Goal: Task Accomplishment & Management: Complete application form

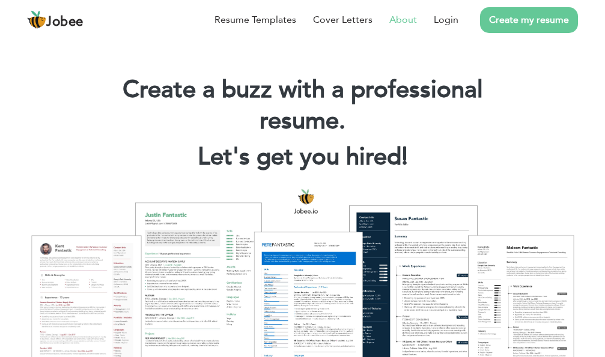
scroll to position [60, 0]
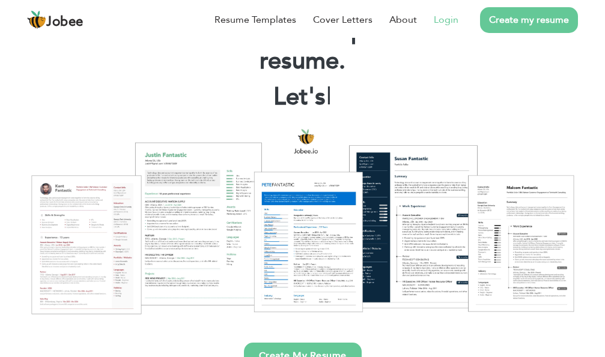
click at [445, 19] on link "Login" at bounding box center [446, 20] width 25 height 14
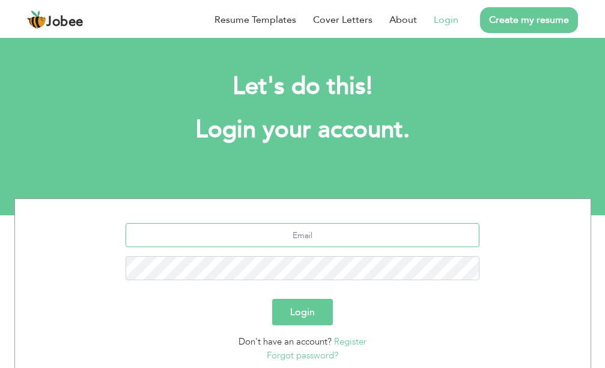
click at [330, 232] on input "text" at bounding box center [303, 235] width 354 height 24
type input "[EMAIL_ADDRESS][DOMAIN_NAME]"
click at [323, 311] on button "Login" at bounding box center [302, 312] width 61 height 26
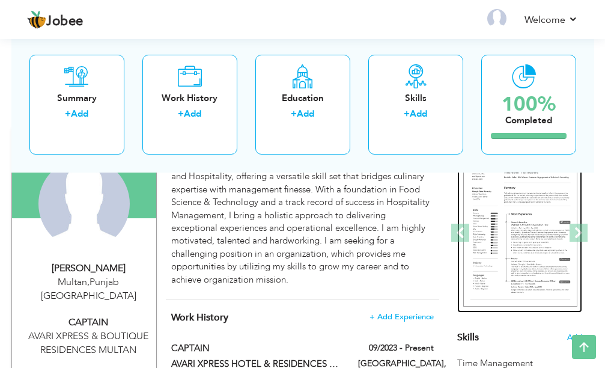
click at [497, 216] on img at bounding box center [520, 232] width 114 height 147
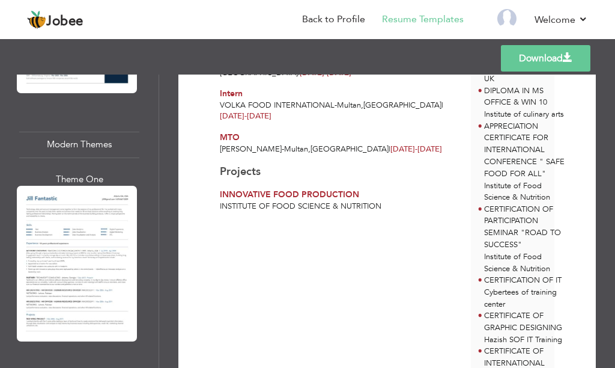
scroll to position [1202, 0]
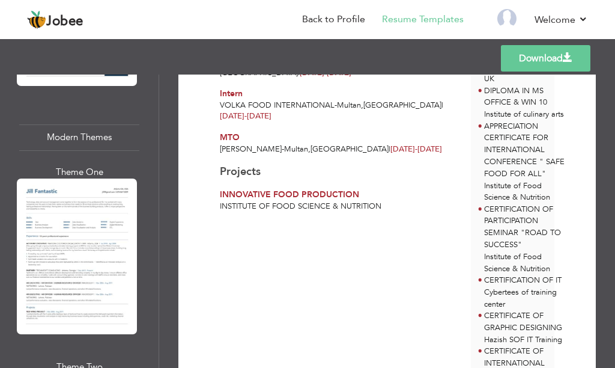
click at [105, 269] on div at bounding box center [77, 255] width 120 height 155
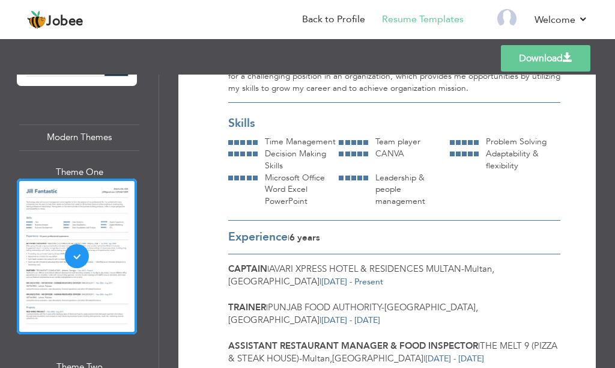
scroll to position [0, 0]
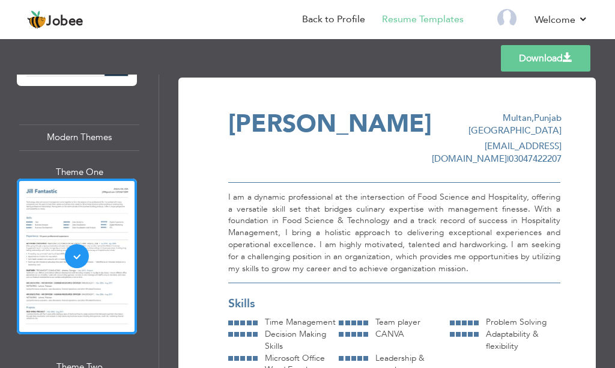
click at [388, 124] on span "SONIA SHABBIR" at bounding box center [330, 124] width 204 height 34
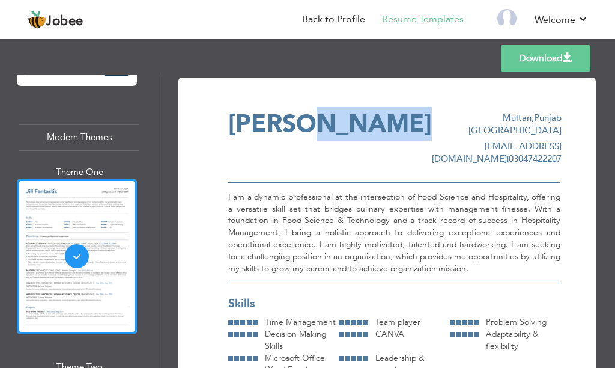
click at [388, 124] on span "SONIA SHABBIR" at bounding box center [330, 124] width 204 height 34
click at [320, 123] on span "SONIA SHABBIR" at bounding box center [330, 124] width 204 height 34
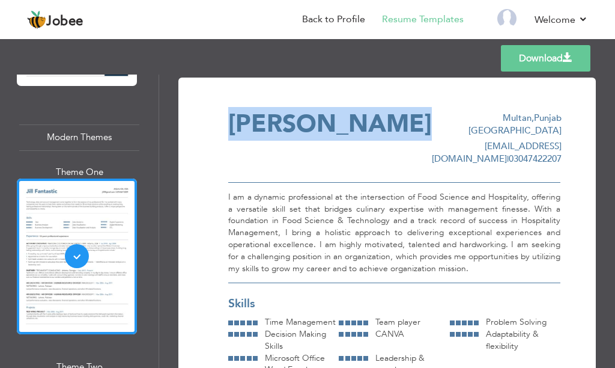
drag, startPoint x: 416, startPoint y: 121, endPoint x: 233, endPoint y: 130, distance: 183.5
click at [233, 130] on span "[PERSON_NAME]" at bounding box center [330, 124] width 204 height 34
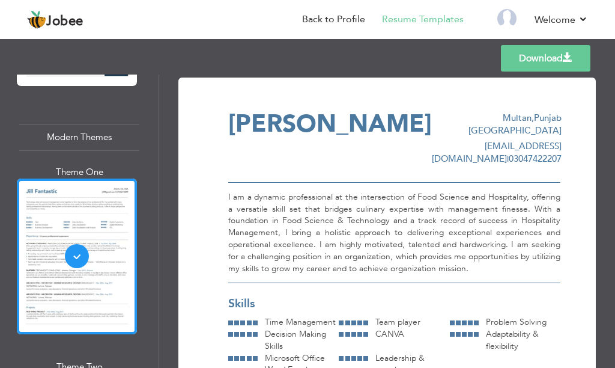
click at [308, 184] on div "I am a dynamic professional at the intersection of Food Science and Hospitality…" at bounding box center [394, 232] width 332 height 101
drag, startPoint x: 547, startPoint y: 252, endPoint x: 432, endPoint y: 263, distance: 115.2
click at [405, 296] on div "Skills" at bounding box center [394, 304] width 332 height 16
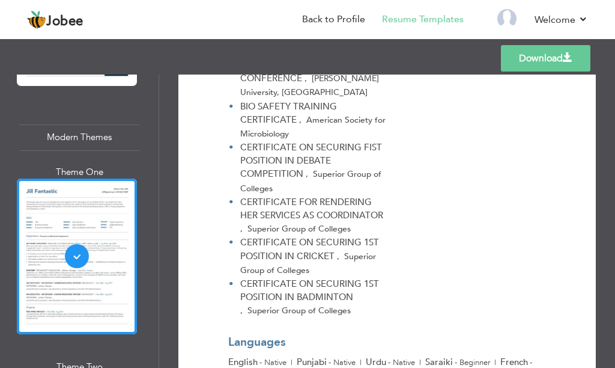
scroll to position [1196, 0]
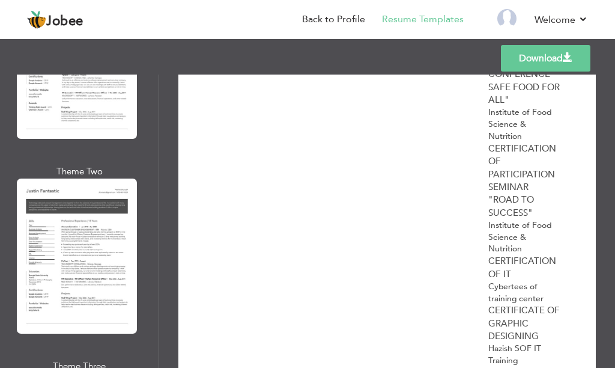
scroll to position [3510, 0]
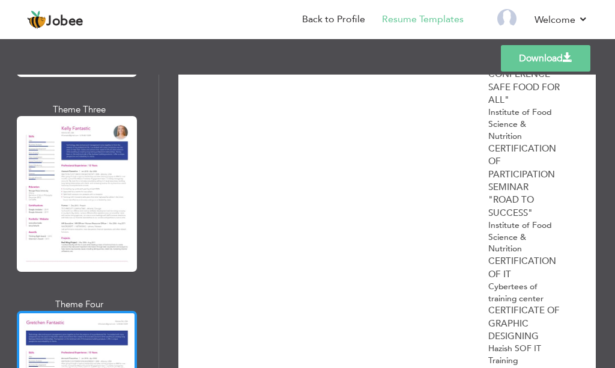
click at [121, 306] on div "Professional Themes Theme One Theme Two Theme Three Theme Four" at bounding box center [307, 220] width 615 height 293
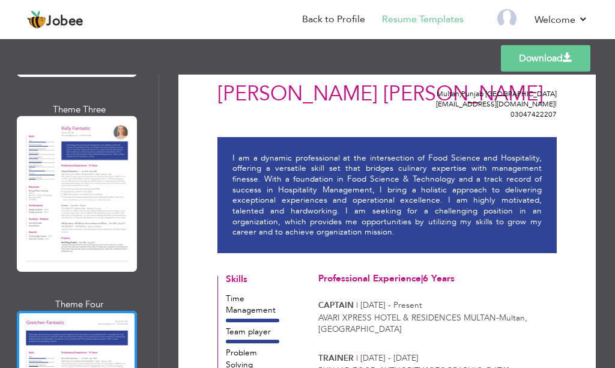
scroll to position [0, 0]
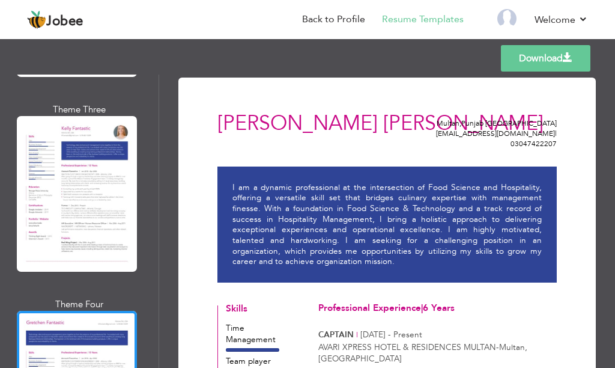
click at [417, 266] on p "I am a dynamic professional at the intersection of Food Science and Hospitality…" at bounding box center [387, 224] width 309 height 85
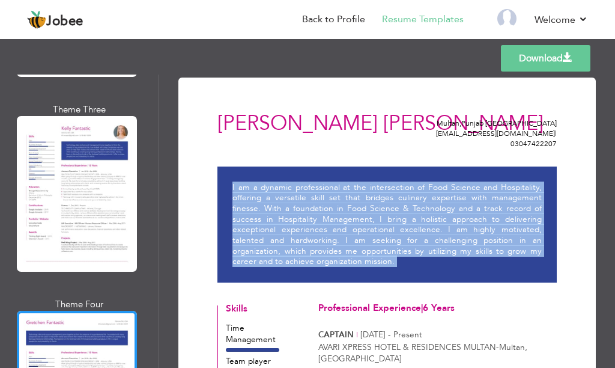
click at [417, 266] on p "I am a dynamic professional at the intersection of Food Science and Hospitality…" at bounding box center [387, 224] width 309 height 85
click at [417, 267] on p "I am a dynamic professional at the intersection of Food Science and Hospitality…" at bounding box center [387, 224] width 309 height 85
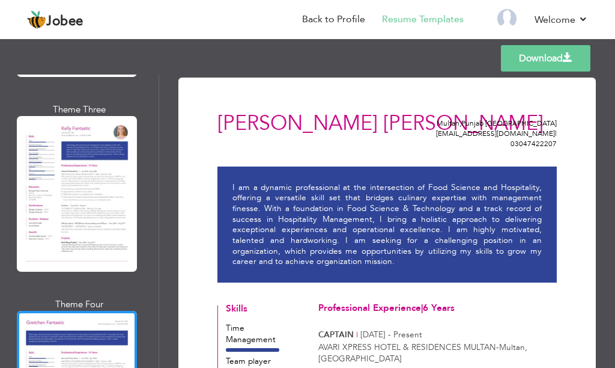
click at [412, 270] on div "I am a dynamic professional at the intersection of Food Science and Hospitality…" at bounding box center [387, 223] width 340 height 115
click at [522, 58] on link "Download" at bounding box center [546, 58] width 90 height 26
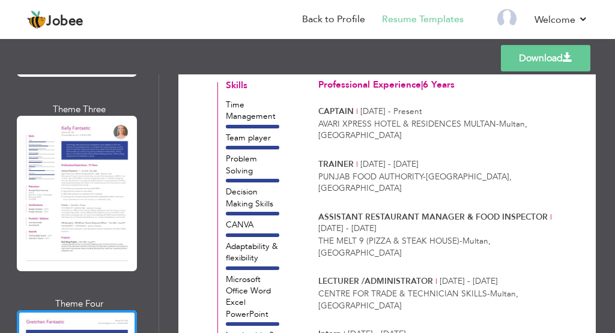
scroll to position [283, 0]
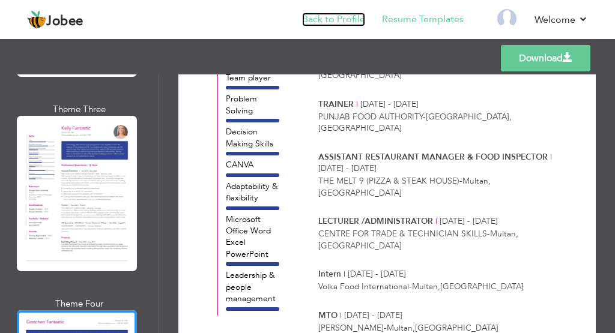
click at [334, 20] on link "Back to Profile" at bounding box center [333, 20] width 63 height 14
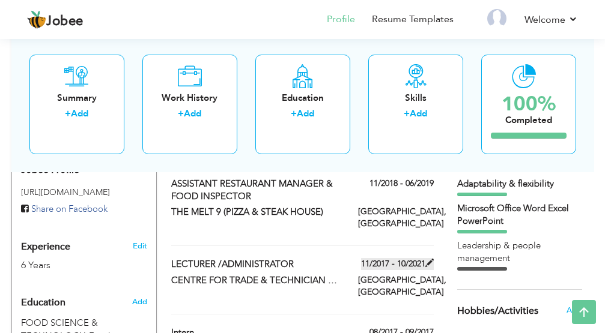
click at [428, 259] on span at bounding box center [429, 263] width 8 height 8
type input "LECTURER /ADMINISTRATOR"
type input "CENTRE FOR TRADE & TECHNICIAN SKILLS"
type input "11/2017"
type input "10/2021"
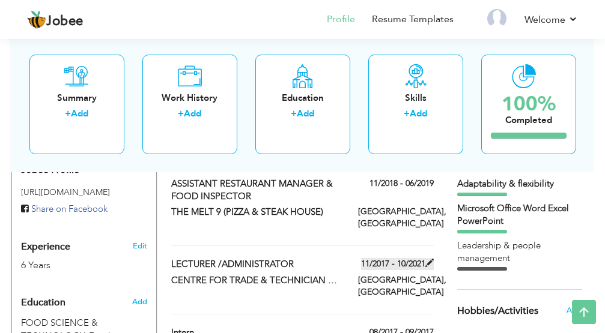
type input "[GEOGRAPHIC_DATA]"
type input "Multan"
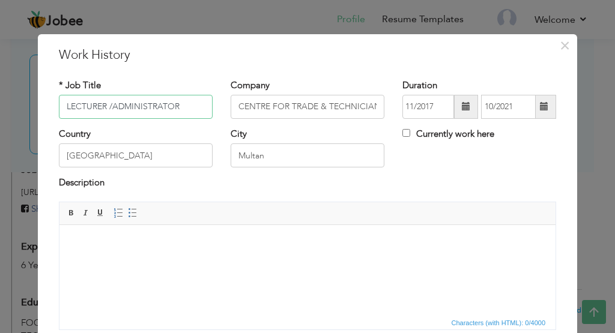
click at [180, 105] on input "LECTURER /ADMINISTRATOR" at bounding box center [136, 107] width 154 height 24
click at [102, 106] on input "LECTURER /ADMINISTRATOR" at bounding box center [136, 107] width 154 height 24
drag, startPoint x: 173, startPoint y: 109, endPoint x: 106, endPoint y: 104, distance: 66.9
click at [106, 104] on input "LECTURER hotel management /ADMINISTRATOR" at bounding box center [136, 107] width 154 height 24
type input "HOTEL MANAGEMENT LECTURER /ADMINISTRATOR"
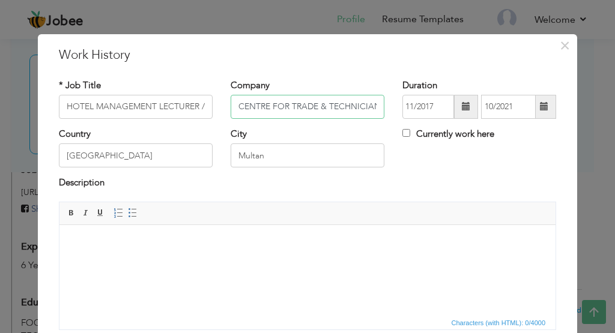
scroll to position [0, 31]
drag, startPoint x: 240, startPoint y: 104, endPoint x: 374, endPoint y: 111, distance: 133.6
click at [374, 111] on input "CENTRE FOR TRADE & TECHNICIAN SKILLS" at bounding box center [308, 107] width 154 height 24
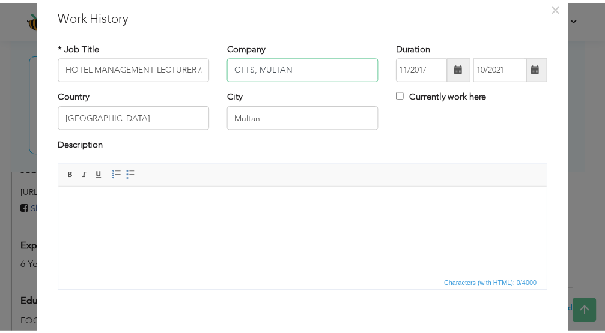
scroll to position [60, 0]
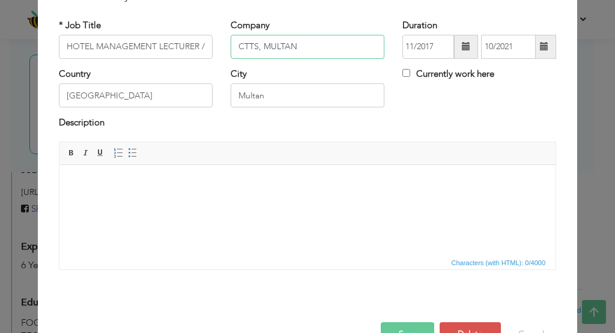
type input "CTTS, MULTAN"
click at [422, 327] on button "Save" at bounding box center [407, 335] width 53 height 24
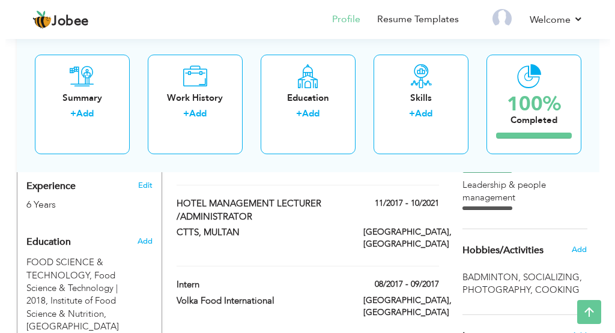
scroll to position [481, 0]
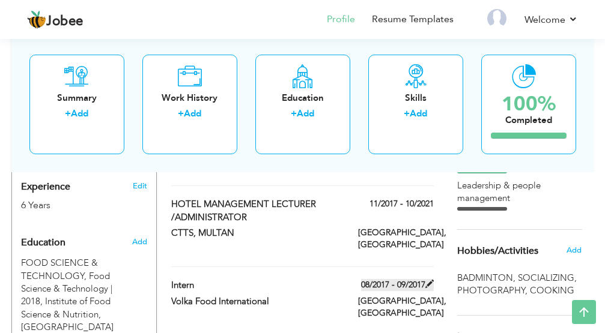
click at [425, 280] on span at bounding box center [429, 284] width 8 height 8
type input "Intern"
type input "Volka Food International"
type input "08/2017"
type input "09/2017"
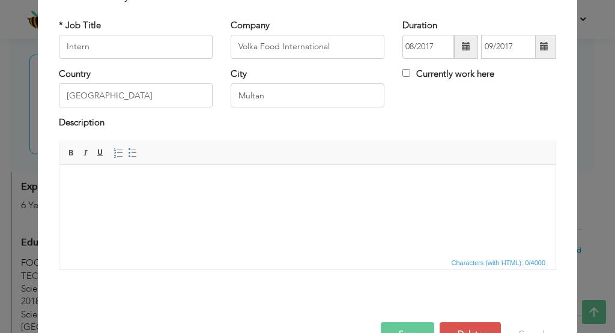
scroll to position [0, 0]
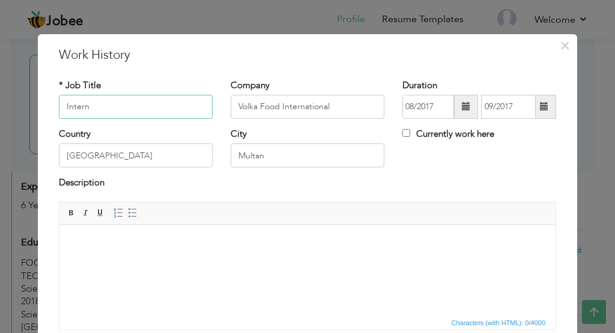
drag, startPoint x: 137, startPoint y: 106, endPoint x: 2, endPoint y: 105, distance: 135.2
click at [2, 105] on div "× Work History * Job Title Intern Company Volka Food International City" at bounding box center [307, 166] width 615 height 333
type input "i"
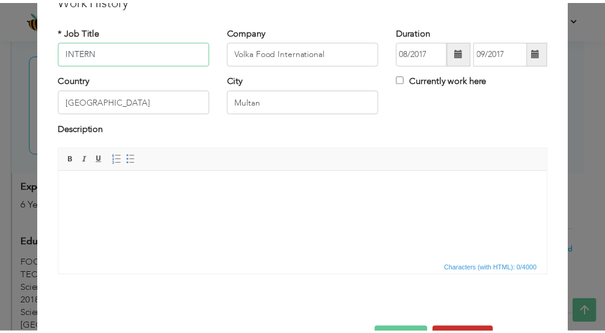
scroll to position [94, 0]
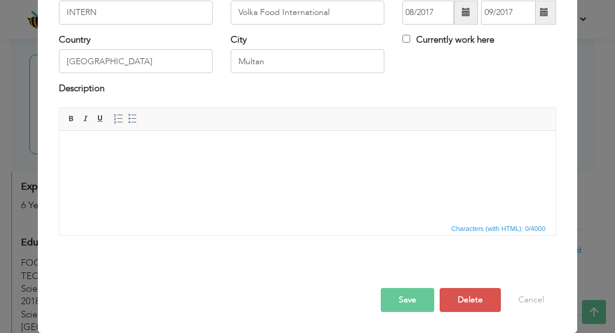
click at [405, 297] on button "Save" at bounding box center [407, 300] width 53 height 24
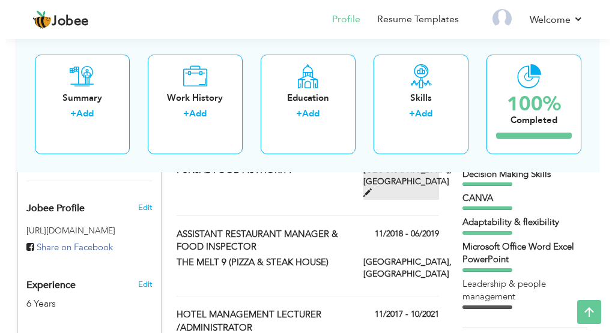
scroll to position [360, 0]
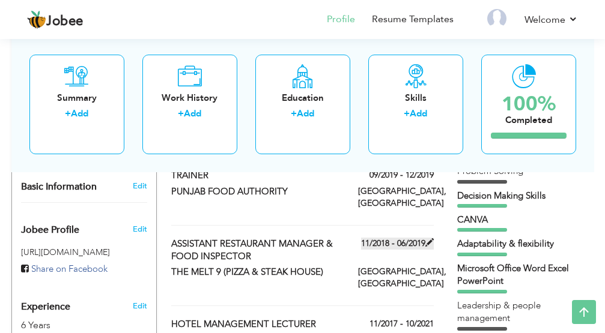
click at [432, 239] on span at bounding box center [429, 243] width 8 height 8
type input "ASSISTANT RESTAURANT MANAGER & FOOD INSPECTOR"
type input "THE MELT 9 (PIZZA & STEAK HOUSE)"
type input "11/2018"
type input "06/2019"
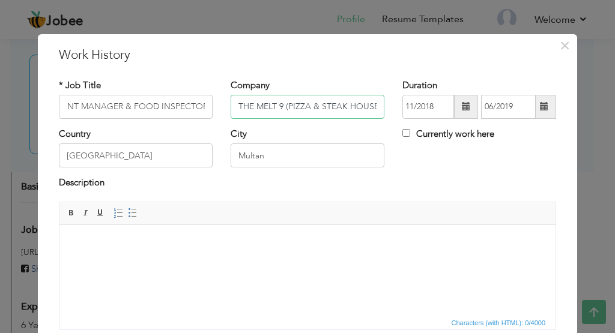
scroll to position [0, 0]
drag, startPoint x: 240, startPoint y: 106, endPoint x: 249, endPoint y: 107, distance: 9.1
click at [249, 107] on input "THE MELT 9 (PIZZA & STEAK HOUSE)" at bounding box center [308, 107] width 154 height 24
drag, startPoint x: 258, startPoint y: 107, endPoint x: 270, endPoint y: 111, distance: 13.3
click at [270, 111] on input "The MELT 9 (PIZZA & STEAK HOUSE)" at bounding box center [308, 107] width 154 height 24
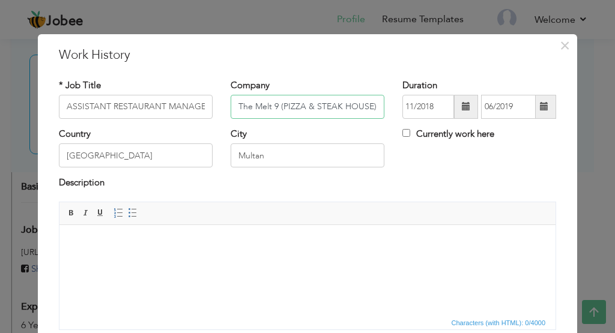
drag, startPoint x: 285, startPoint y: 106, endPoint x: 300, endPoint y: 110, distance: 15.6
click at [300, 110] on input "The Melt 9 (PIZZA & STEAK HOUSE)" at bounding box center [308, 107] width 154 height 24
drag, startPoint x: 312, startPoint y: 106, endPoint x: 338, endPoint y: 112, distance: 25.9
click at [338, 112] on input "The Melt 9 (PIizza & STEAK HOUSE)" at bounding box center [308, 107] width 154 height 24
click at [313, 106] on input "The Melt 9 (PIizza & SeakHOUSE)" at bounding box center [308, 107] width 154 height 24
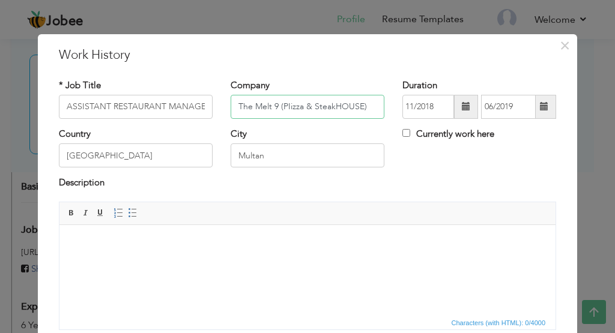
click at [328, 108] on input "The Melt 9 (PIizza & SteakHOUSE)" at bounding box center [308, 107] width 154 height 24
drag, startPoint x: 336, startPoint y: 106, endPoint x: 358, endPoint y: 109, distance: 21.9
click at [358, 109] on input "The Melt 9 (PIizza & Steak HOUSE)" at bounding box center [308, 107] width 154 height 24
drag, startPoint x: 284, startPoint y: 106, endPoint x: 303, endPoint y: 115, distance: 21.0
click at [283, 106] on input "The Melt 9 (PIizza & Steak House)" at bounding box center [308, 107] width 154 height 24
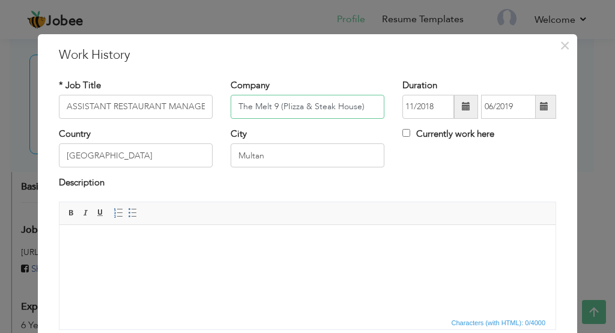
click at [284, 108] on input "The Melt 9 (PIizza & Steak House)" at bounding box center [308, 107] width 154 height 24
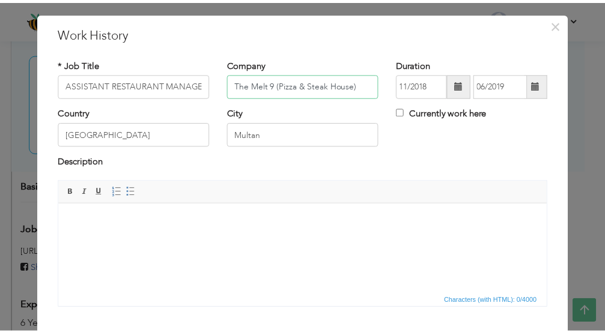
scroll to position [94, 0]
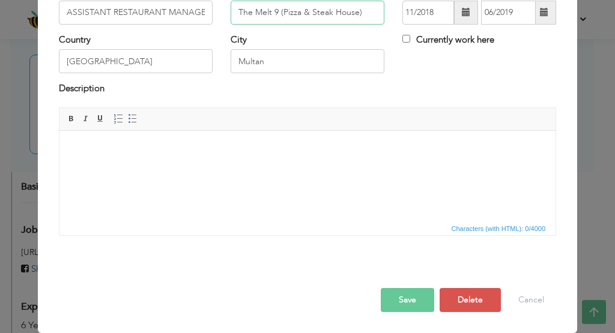
type input "The Melt 9 (Pizza & Steak House)"
click at [418, 294] on button "Save" at bounding box center [407, 300] width 53 height 24
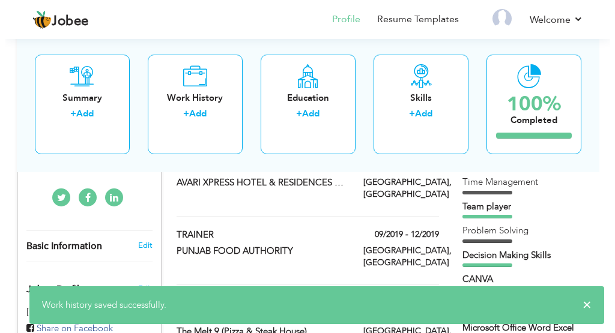
scroll to position [300, 0]
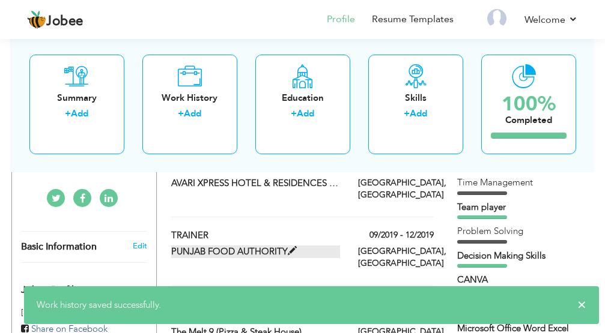
click at [291, 247] on span at bounding box center [292, 251] width 9 height 9
type input "TRAINER"
type input "PUNJAB FOOD AUTHORITY"
type input "09/2019"
type input "12/2019"
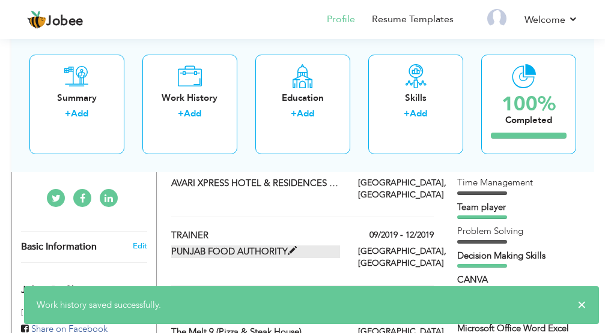
type input "[GEOGRAPHIC_DATA]"
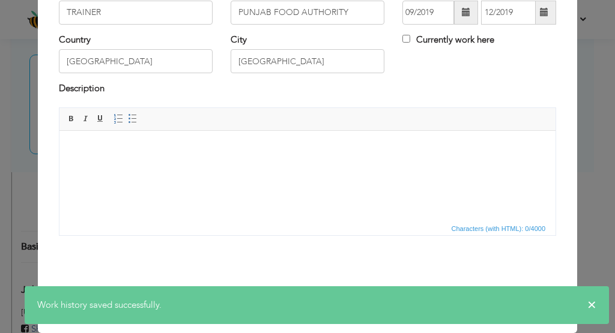
scroll to position [0, 0]
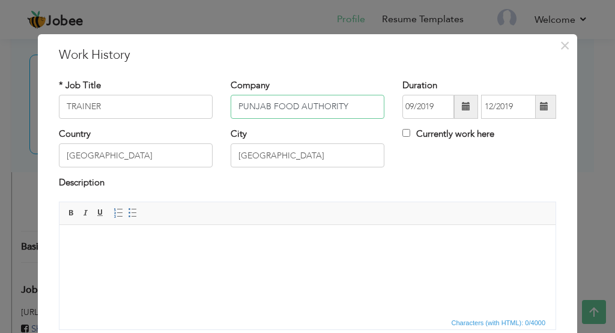
drag, startPoint x: 239, startPoint y: 106, endPoint x: 341, endPoint y: 118, distance: 103.4
click at [341, 118] on input "PUNJAB FOOD AUTHORITY" at bounding box center [308, 107] width 154 height 24
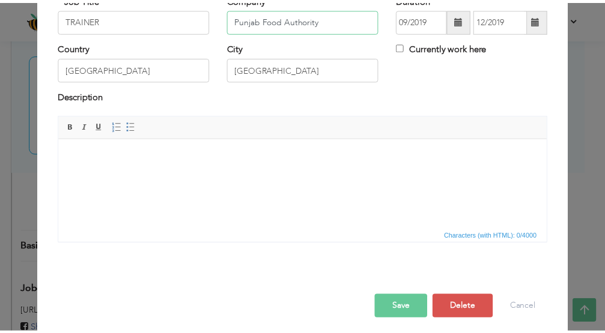
scroll to position [94, 0]
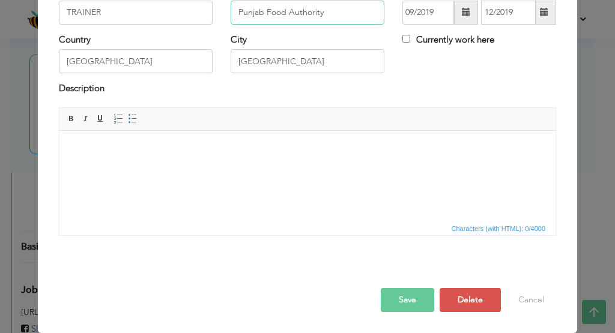
type input "Punjab Food Authority"
click at [403, 303] on button "Save" at bounding box center [407, 300] width 53 height 24
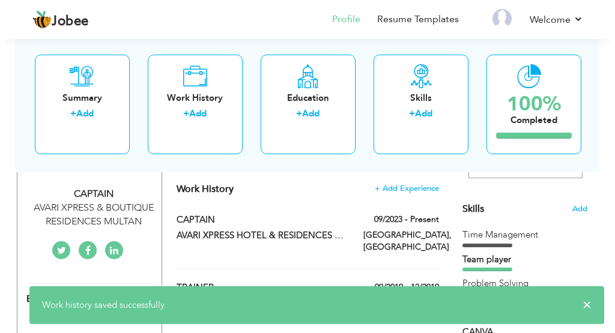
scroll to position [240, 0]
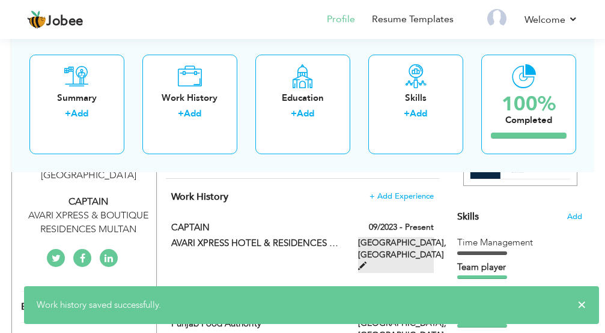
click at [393, 246] on label "Multan, Pakistan" at bounding box center [396, 255] width 76 height 36
type input "CAPTAIN"
type input "AVARI XPRESS HOTEL & RESIDENCES MULTAN"
type input "09/2023"
type input "Multan"
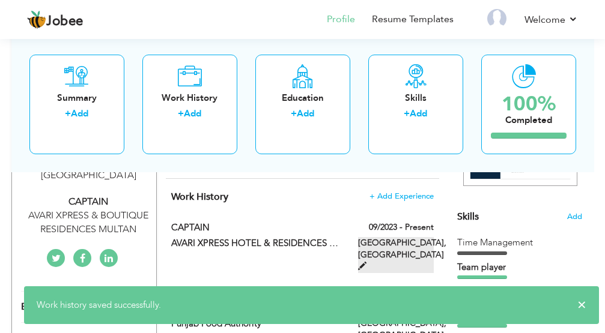
checkbox input "true"
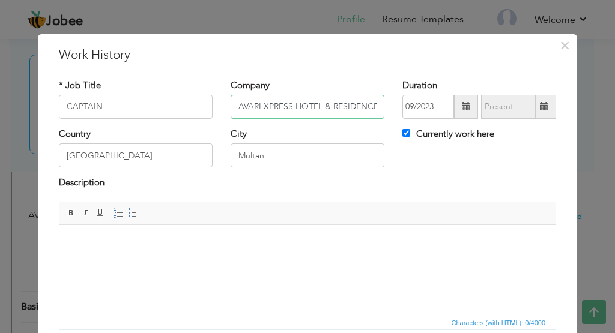
scroll to position [0, 41]
drag, startPoint x: 239, startPoint y: 106, endPoint x: 401, endPoint y: 126, distance: 163.3
click at [400, 124] on div "* Job Title CAPTAIN Company AVARI XPRESS HOTEL & RESIDENCES MULTAN Duration 09/…" at bounding box center [307, 103] width 515 height 49
click at [342, 105] on input "Avari Xpress & Boutique Residences Multan" at bounding box center [308, 107] width 154 height 24
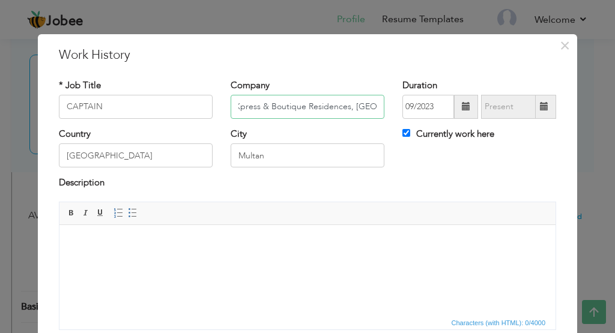
click at [236, 108] on input "Avari Xpress & Boutique Residences, [GEOGRAPHIC_DATA]" at bounding box center [308, 107] width 154 height 24
click at [249, 106] on input "Avari X press & Boutique Residences, Multan" at bounding box center [308, 107] width 154 height 24
click at [377, 261] on html at bounding box center [307, 243] width 496 height 37
click at [261, 109] on input "Avari X press & Boutique Residences, Multan" at bounding box center [308, 107] width 154 height 24
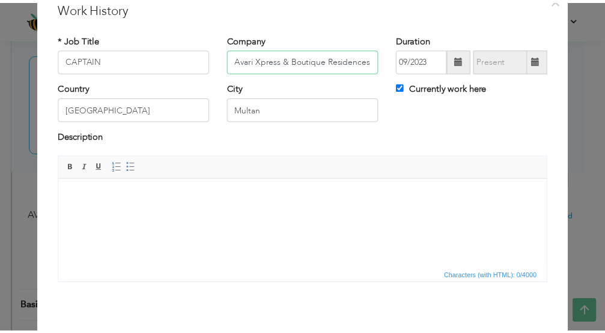
scroll to position [60, 0]
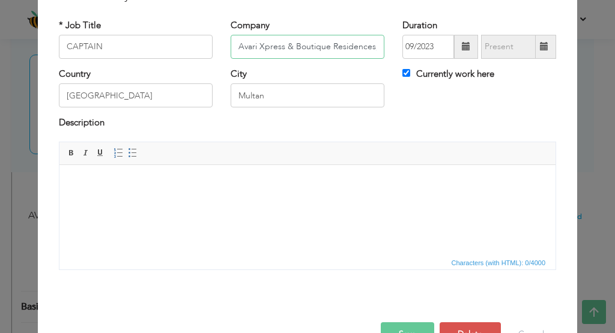
type input "Avari Xpress & Boutique Residences, [GEOGRAPHIC_DATA]"
click at [423, 327] on button "Save" at bounding box center [407, 335] width 53 height 24
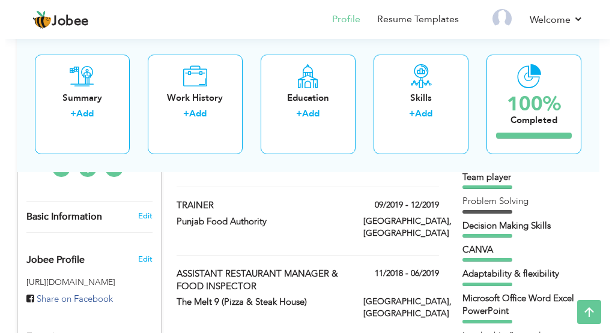
scroll to position [300, 0]
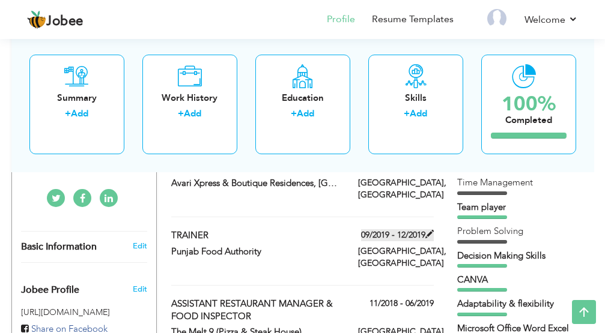
click at [427, 230] on span at bounding box center [429, 234] width 8 height 8
type input "TRAINER"
type input "Punjab Food Authority"
type input "09/2019"
type input "12/2019"
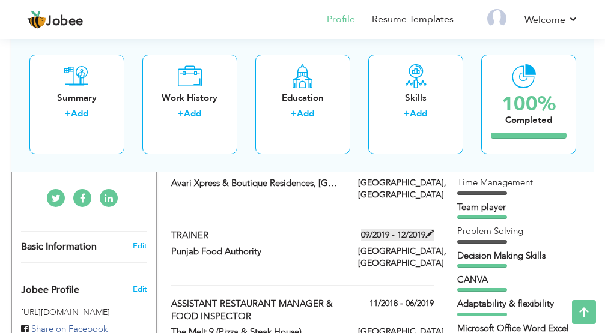
type input "[GEOGRAPHIC_DATA]"
checkbox input "false"
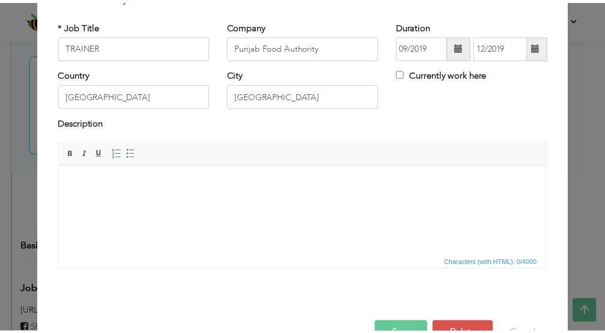
scroll to position [0, 0]
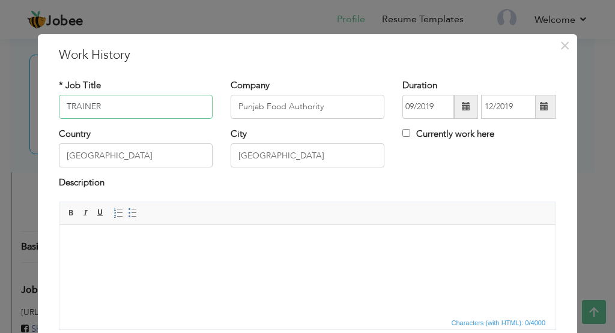
drag, startPoint x: 103, startPoint y: 105, endPoint x: 56, endPoint y: 106, distance: 46.9
click at [59, 106] on input "TRAINER" at bounding box center [136, 107] width 154 height 24
click at [67, 214] on span at bounding box center [72, 213] width 10 height 10
drag, startPoint x: 69, startPoint y: 216, endPoint x: 67, endPoint y: 223, distance: 7.4
click at [68, 216] on span at bounding box center [72, 213] width 10 height 10
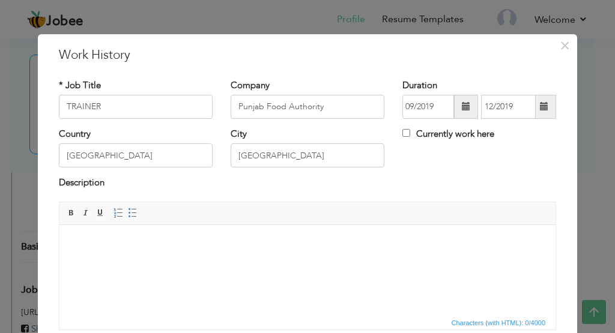
click at [86, 239] on body "​​​​​​​" at bounding box center [307, 243] width 472 height 13
click at [560, 49] on span "×" at bounding box center [565, 46] width 10 height 22
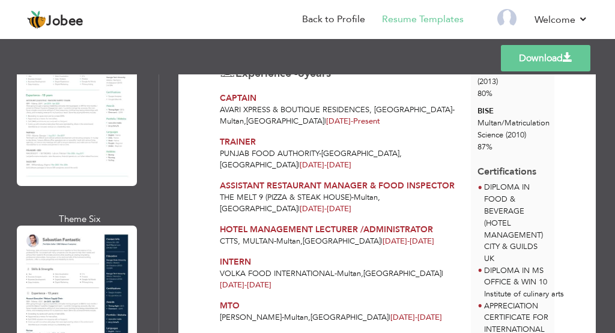
scroll to position [1133, 0]
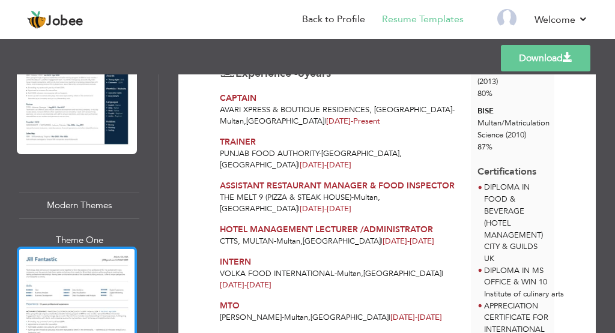
click at [105, 293] on div at bounding box center [77, 324] width 120 height 155
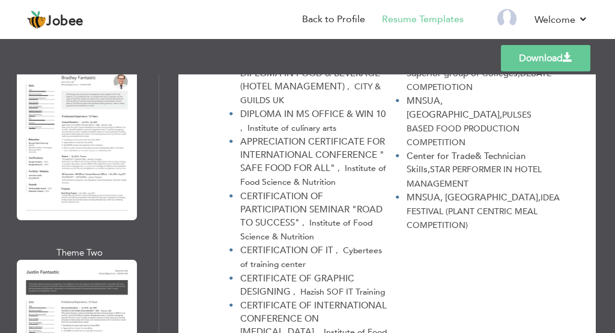
scroll to position [3399, 0]
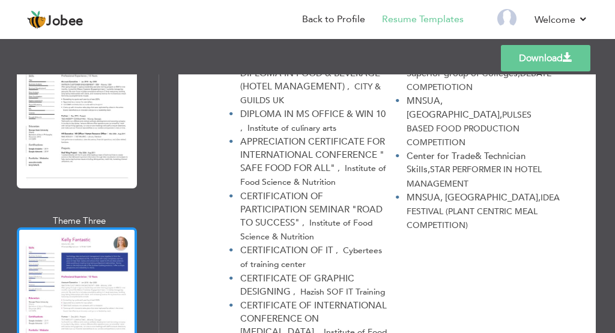
click at [108, 243] on div at bounding box center [77, 305] width 120 height 155
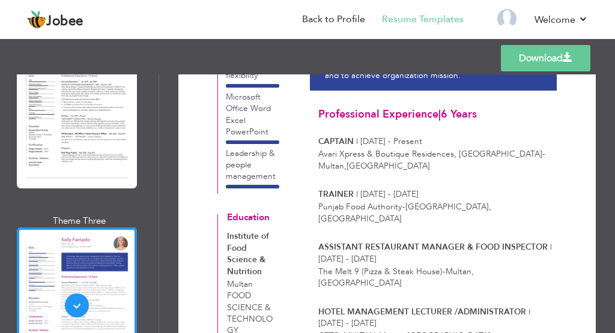
scroll to position [240, 0]
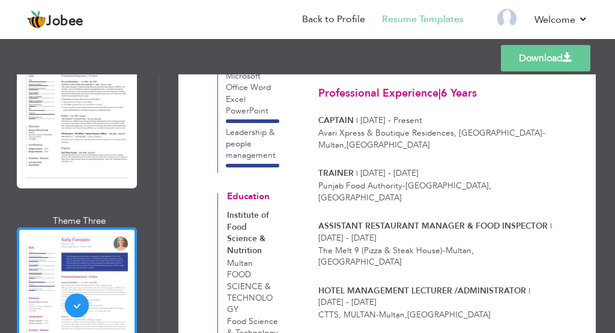
click at [528, 58] on link "Download" at bounding box center [546, 58] width 90 height 26
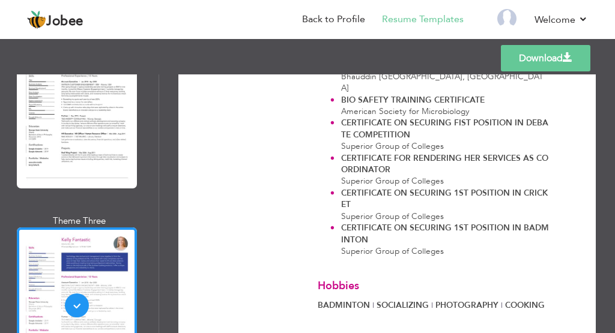
scroll to position [905, 0]
